Goal: Task Accomplishment & Management: Manage account settings

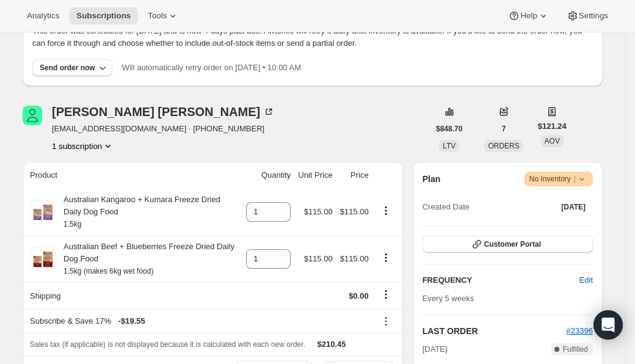
scroll to position [198, 0]
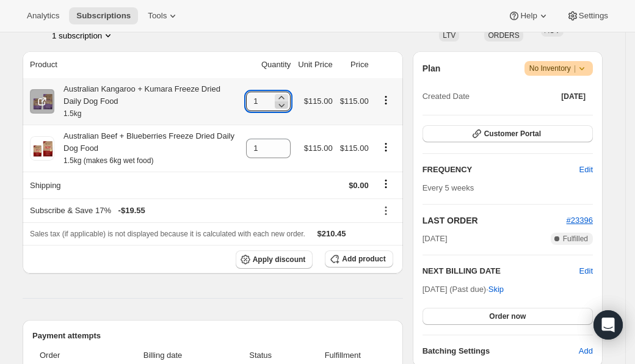
click at [281, 103] on icon at bounding box center [281, 105] width 12 height 12
type input "0"
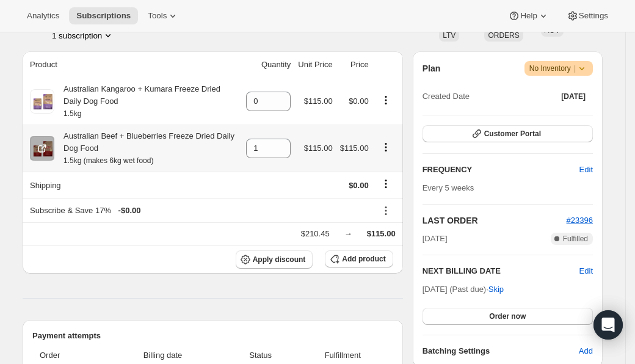
click at [387, 148] on icon "Product actions" at bounding box center [386, 147] width 2 height 2
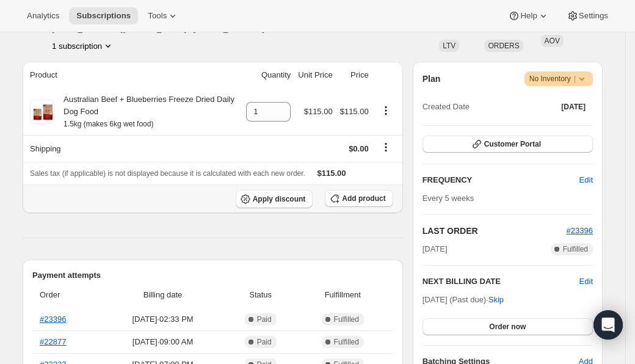
scroll to position [0, 0]
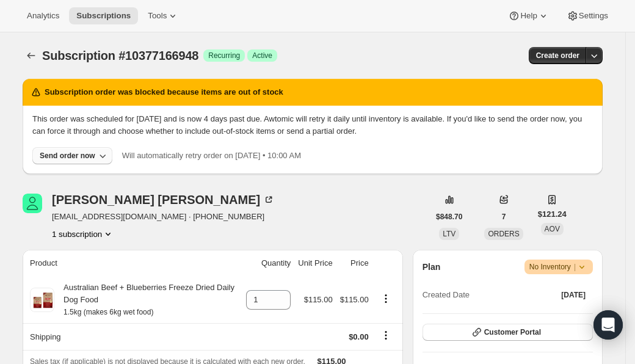
click at [76, 156] on div "Send order now" at bounding box center [68, 156] width 56 height 10
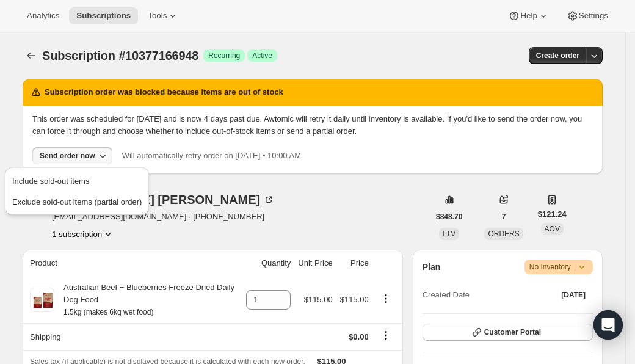
click at [310, 214] on div "Lynn Kendall lynnmkendall@gmail.com · +61417198558 1 subscription" at bounding box center [226, 217] width 406 height 46
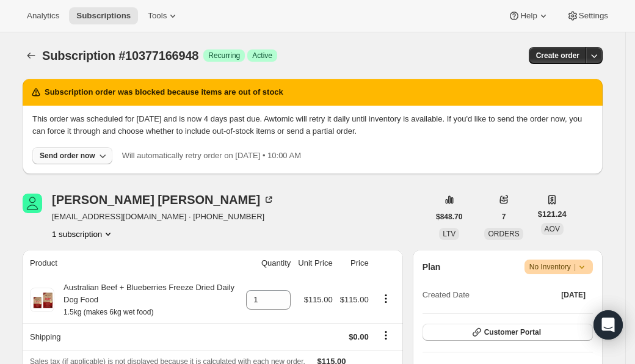
click at [71, 161] on button "Send order now" at bounding box center [72, 155] width 80 height 17
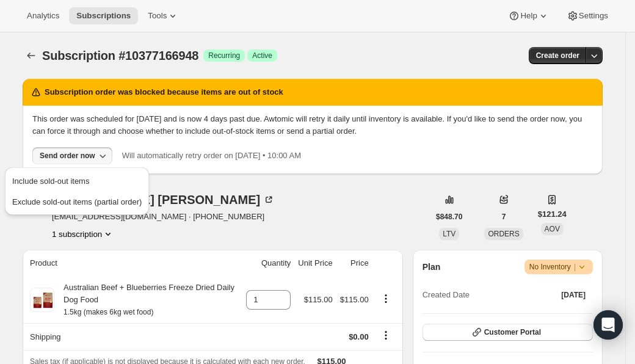
click at [262, 195] on div "Lynn Kendall lynnmkendall@gmail.com · +61417198558 1 subscription" at bounding box center [226, 217] width 406 height 46
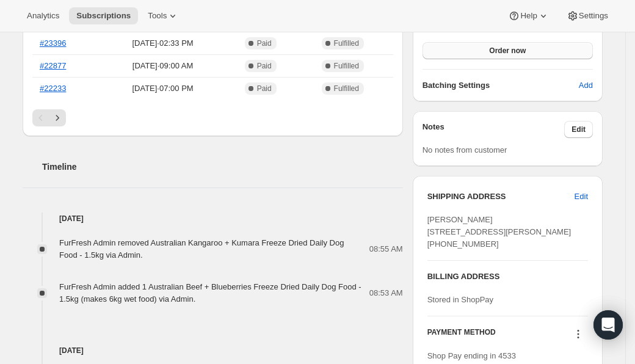
scroll to position [337, 0]
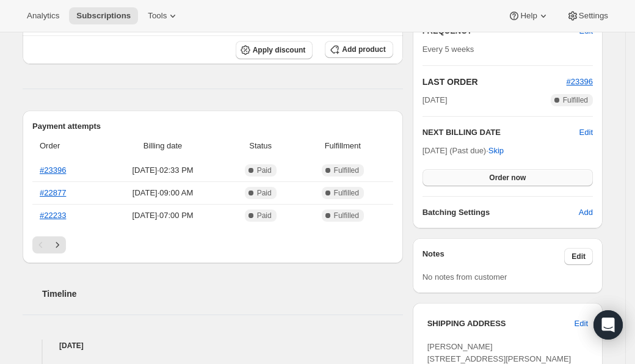
click at [469, 174] on button "Order now" at bounding box center [508, 177] width 170 height 17
click at [469, 174] on button "Click to confirm" at bounding box center [508, 177] width 170 height 17
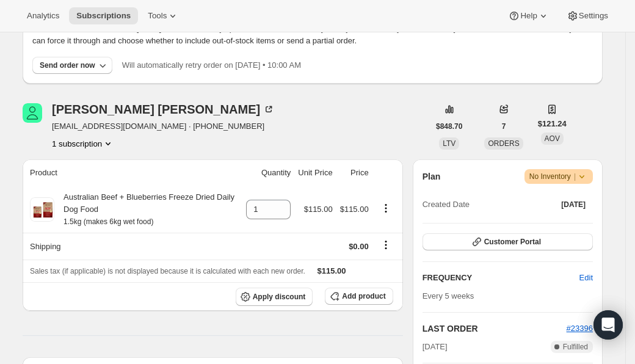
scroll to position [0, 0]
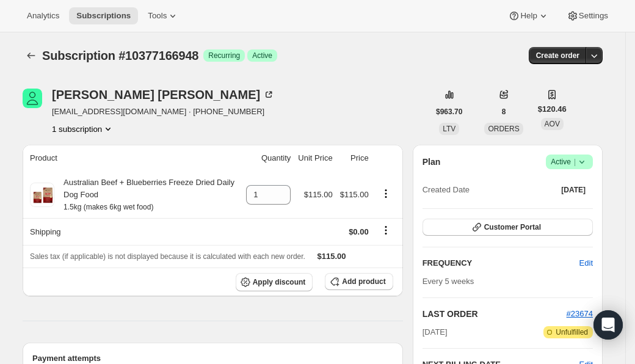
scroll to position [17, 0]
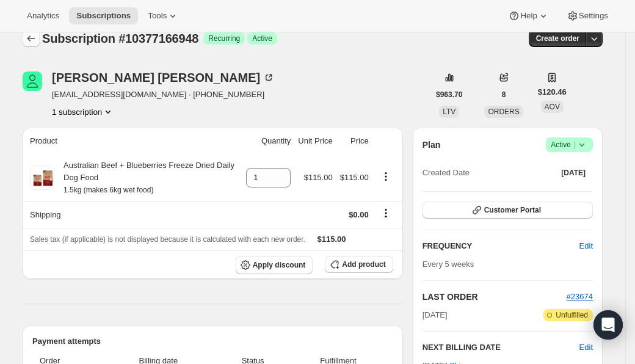
click at [34, 40] on icon "Subscriptions" at bounding box center [31, 38] width 12 height 12
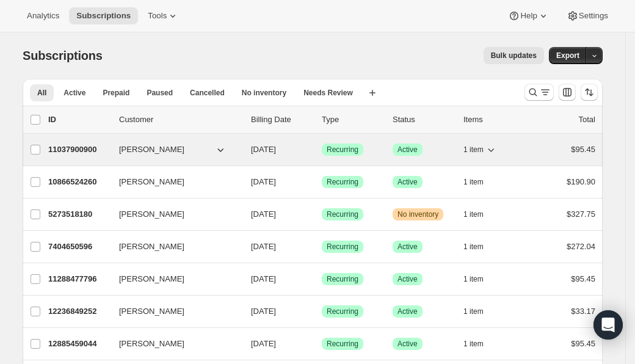
click at [495, 154] on icon "button" at bounding box center [491, 150] width 12 height 12
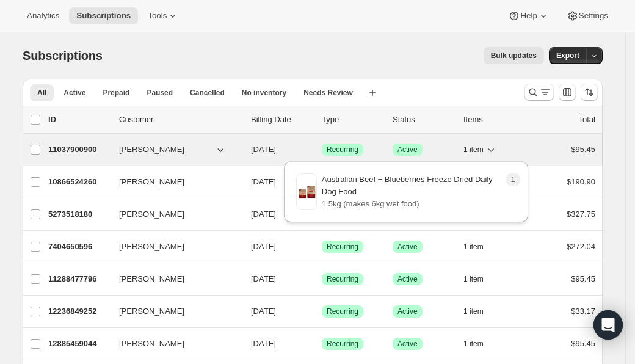
click at [495, 154] on icon "button" at bounding box center [491, 150] width 12 height 12
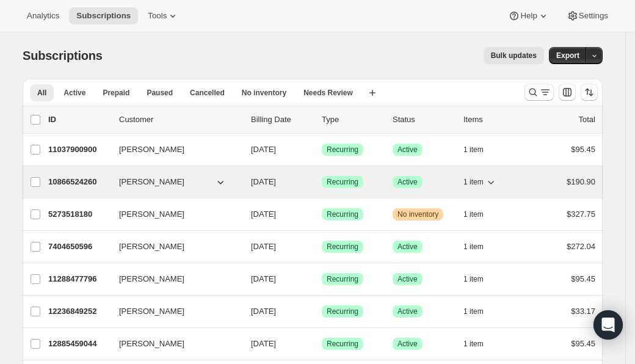
click at [494, 183] on icon "button" at bounding box center [491, 183] width 6 height 4
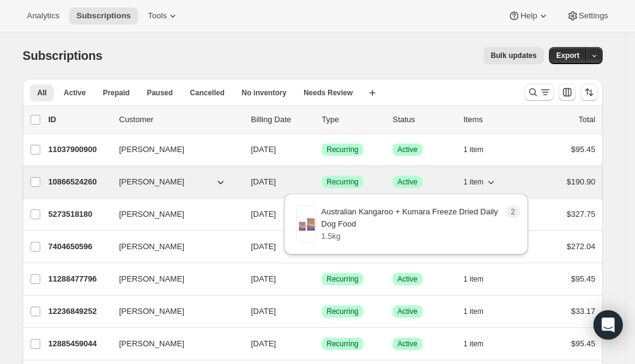
click at [494, 183] on icon "button" at bounding box center [491, 183] width 6 height 4
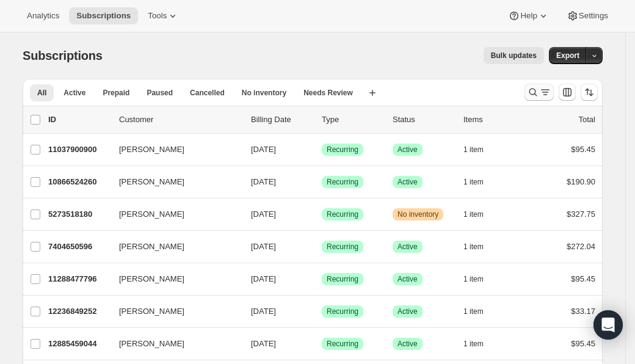
click at [537, 90] on icon "Search and filter results" at bounding box center [533, 93] width 8 height 8
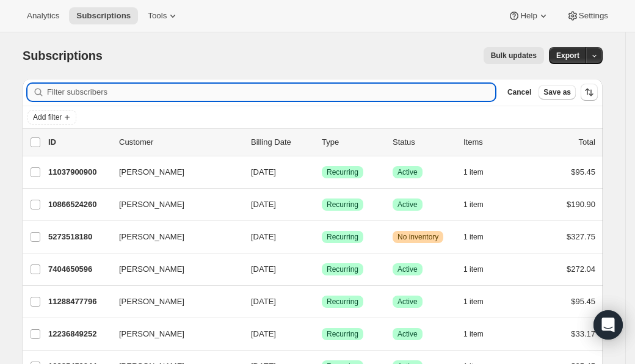
paste input "liz.bird58@gmail.com"
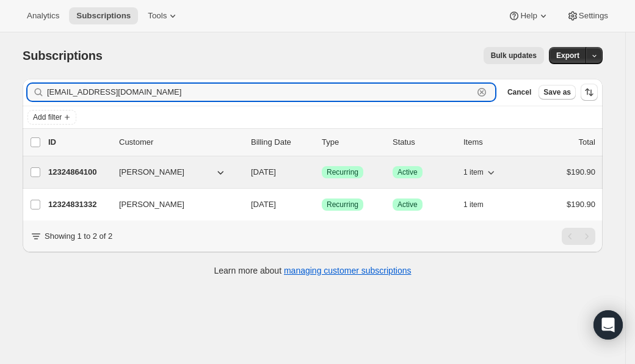
type input "liz.bird58@gmail.com"
click at [74, 173] on p "12324864100" at bounding box center [78, 172] width 61 height 12
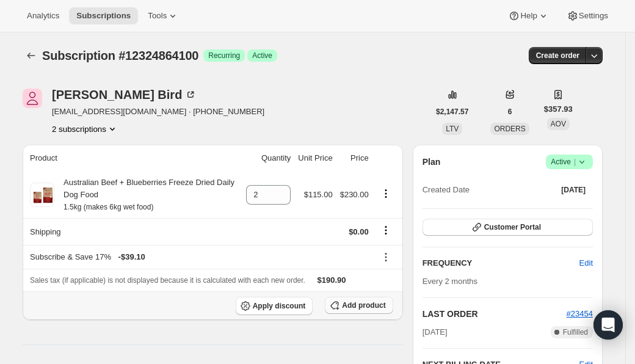
click at [374, 304] on span "Add product" at bounding box center [363, 305] width 43 height 10
click at [32, 56] on icon "Subscriptions" at bounding box center [31, 55] width 12 height 12
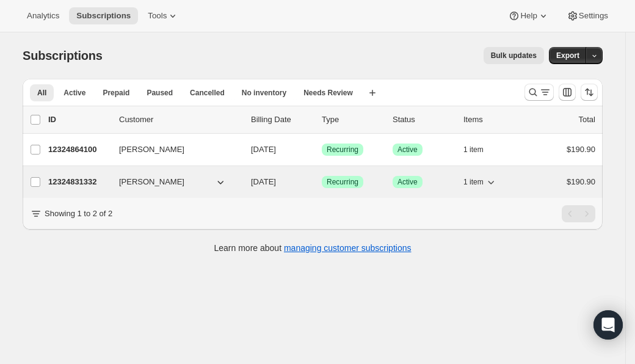
click at [95, 183] on p "12324831332" at bounding box center [78, 182] width 61 height 12
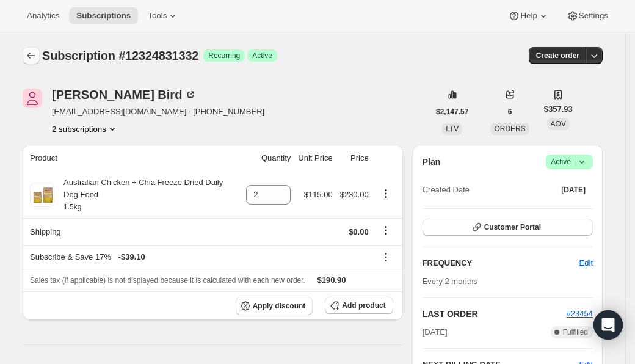
click at [34, 56] on icon "Subscriptions" at bounding box center [31, 55] width 12 height 12
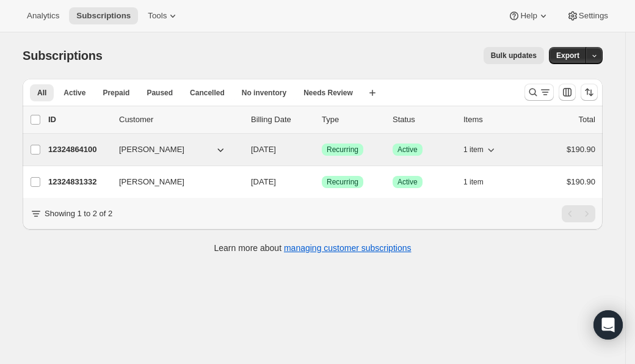
click at [89, 149] on p "12324864100" at bounding box center [78, 150] width 61 height 12
